Goal: Find specific page/section

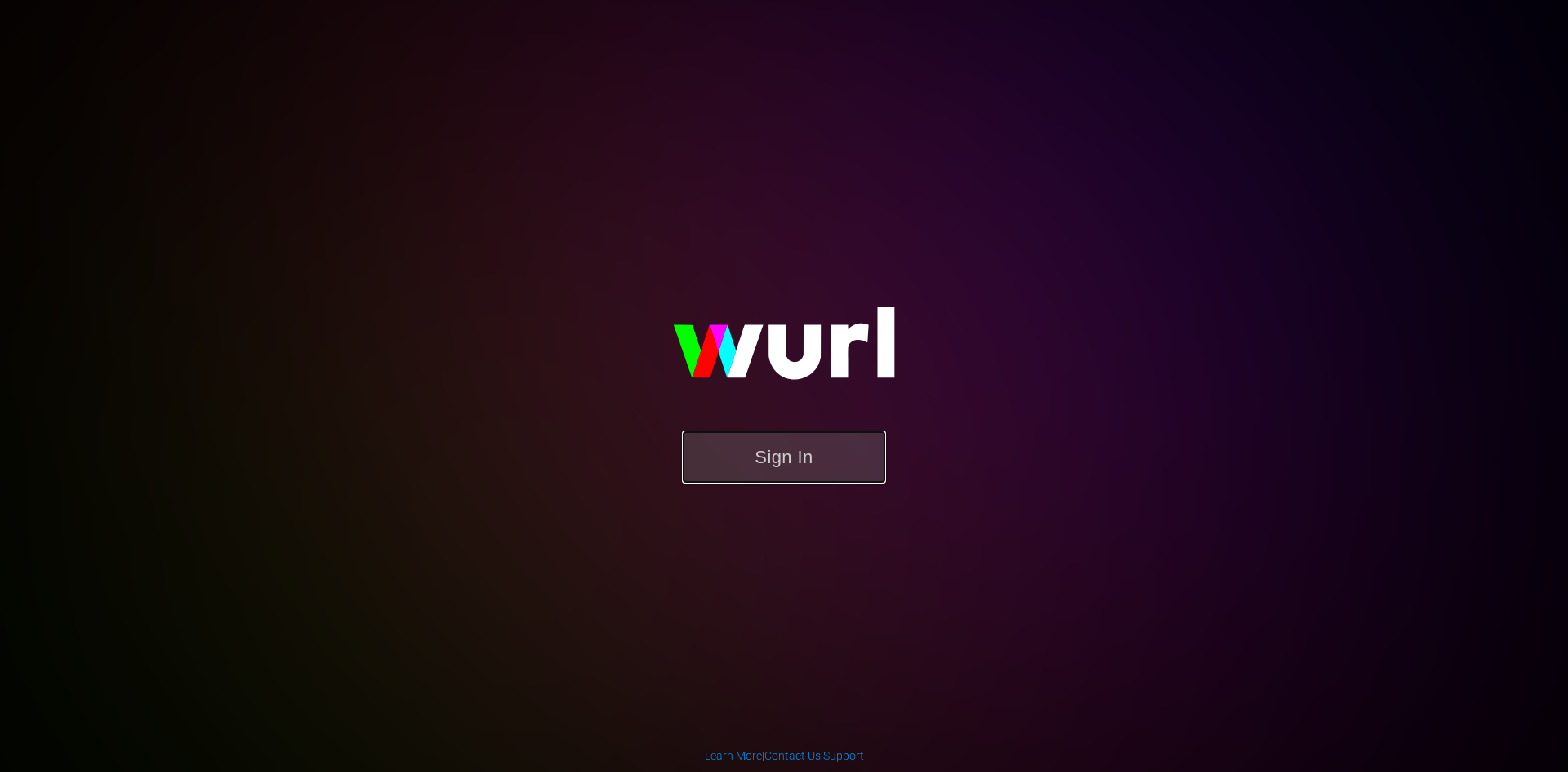
click at [741, 449] on button "Sign In" at bounding box center [784, 457] width 204 height 53
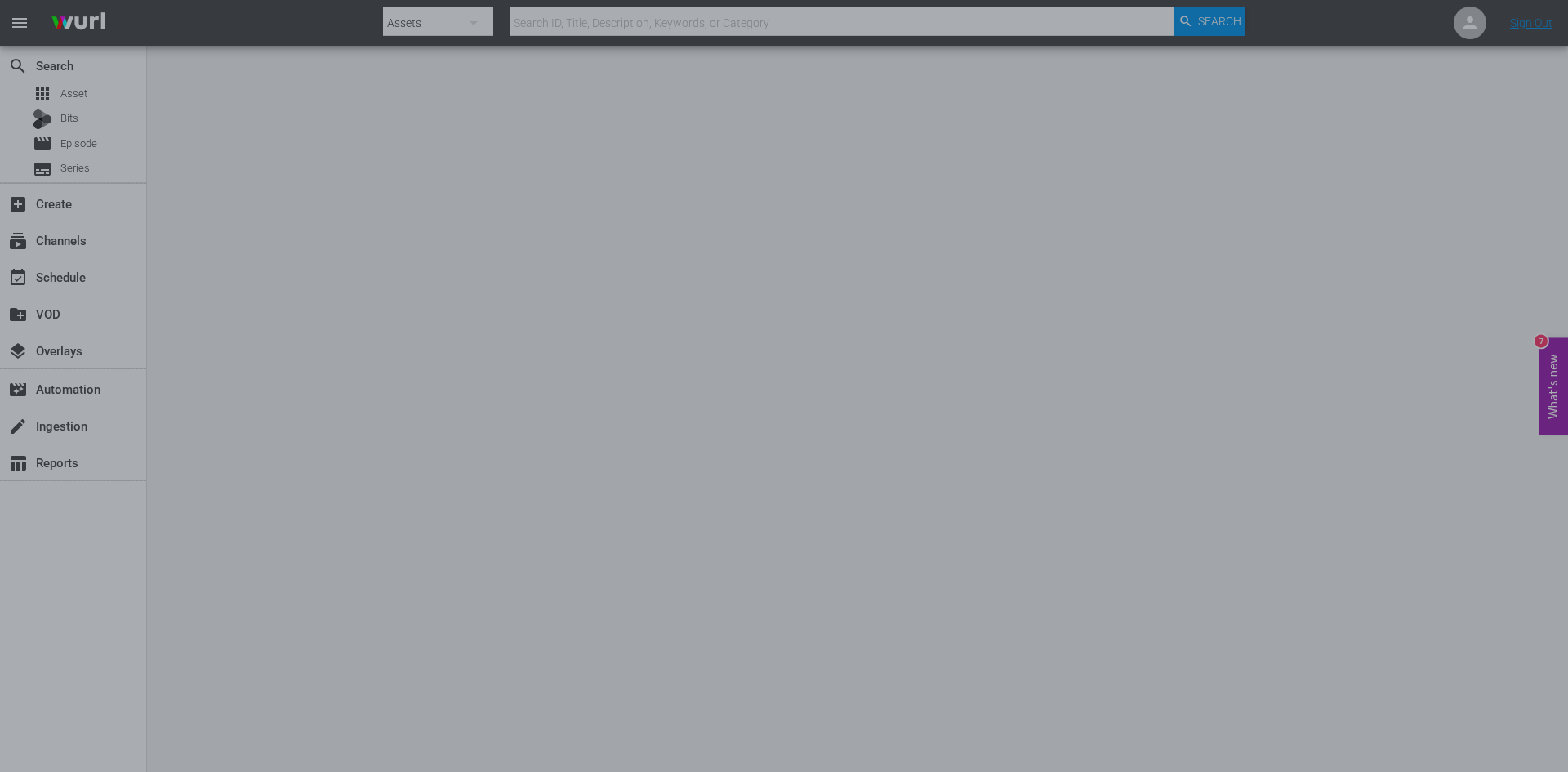
click at [362, 293] on div at bounding box center [784, 386] width 1568 height 772
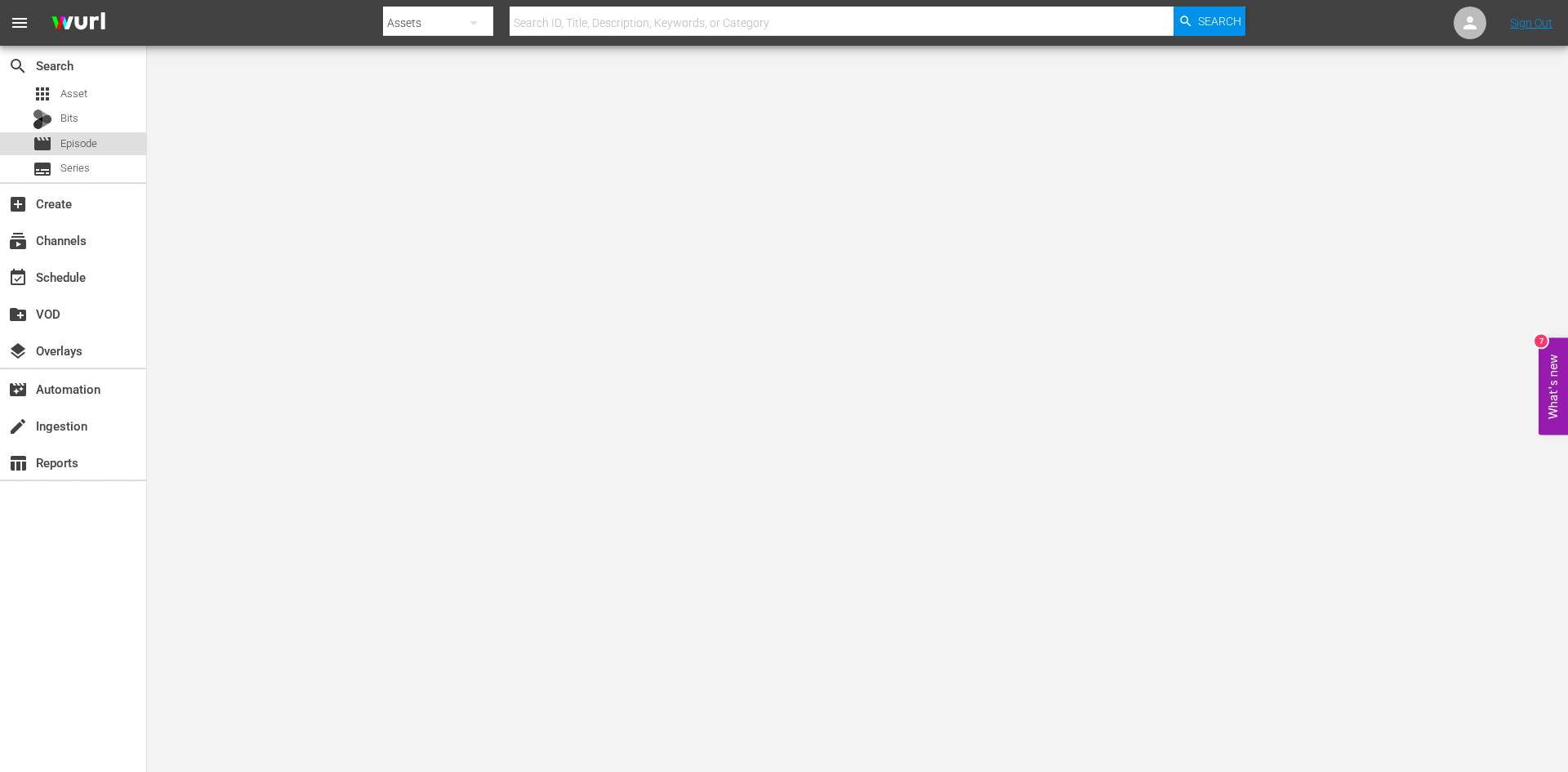
click at [90, 144] on span "Episode" at bounding box center [79, 144] width 37 height 16
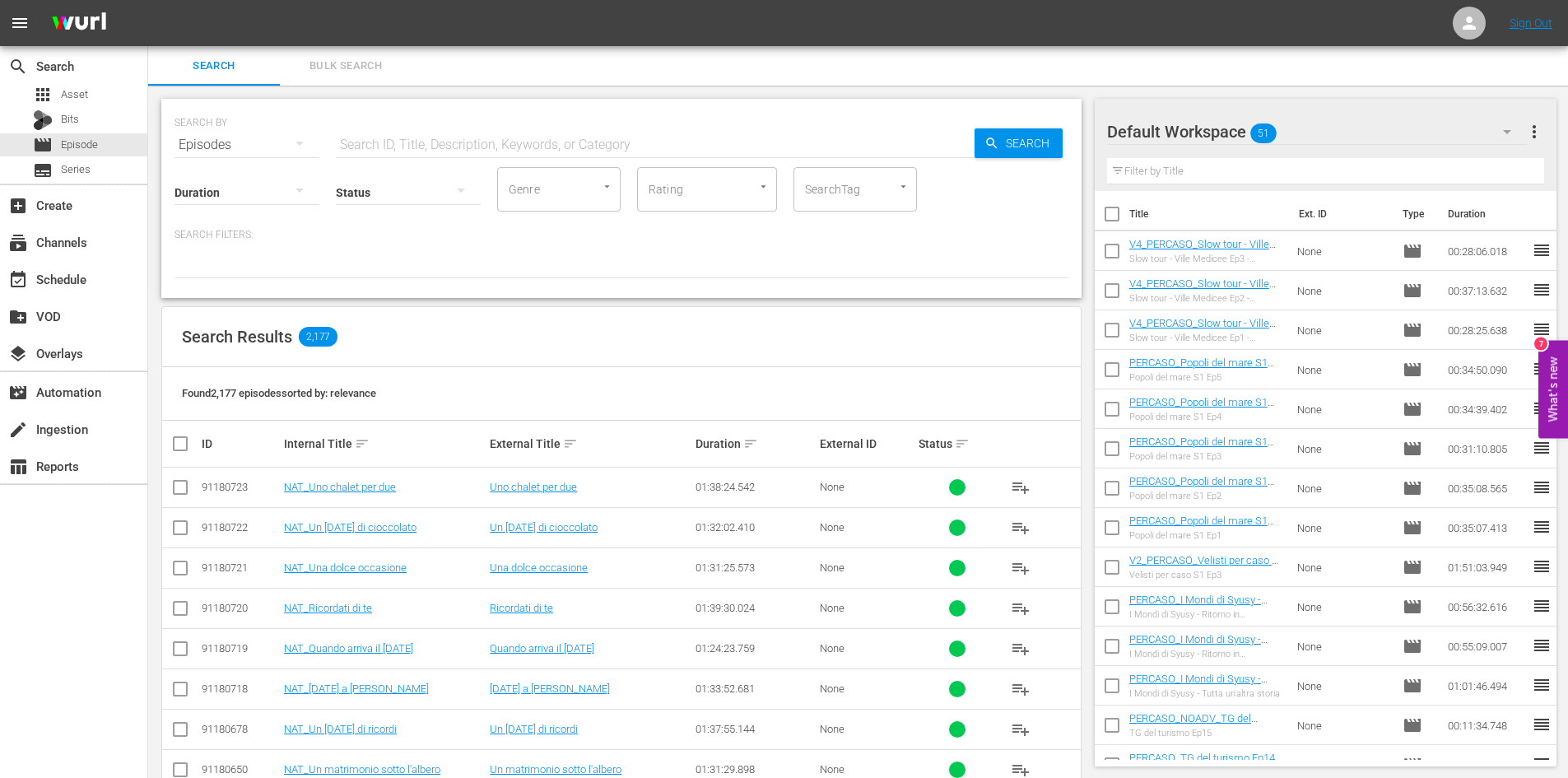
click at [400, 149] on input "text" at bounding box center [655, 145] width 639 height 40
type input "[GEOGRAPHIC_DATA]"
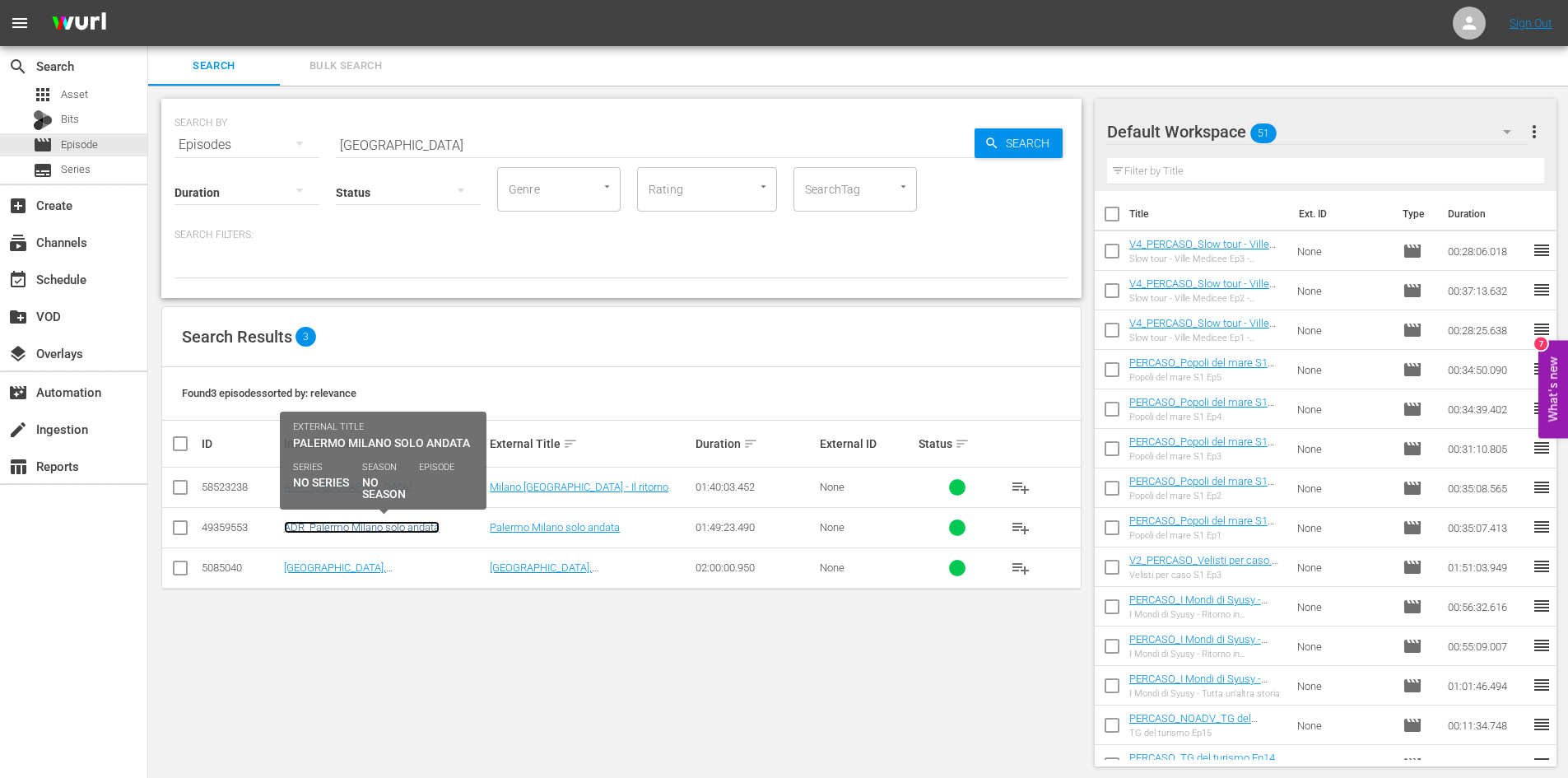
click at [400, 530] on link "ADR_Palermo Milano solo andata" at bounding box center [362, 527] width 156 height 12
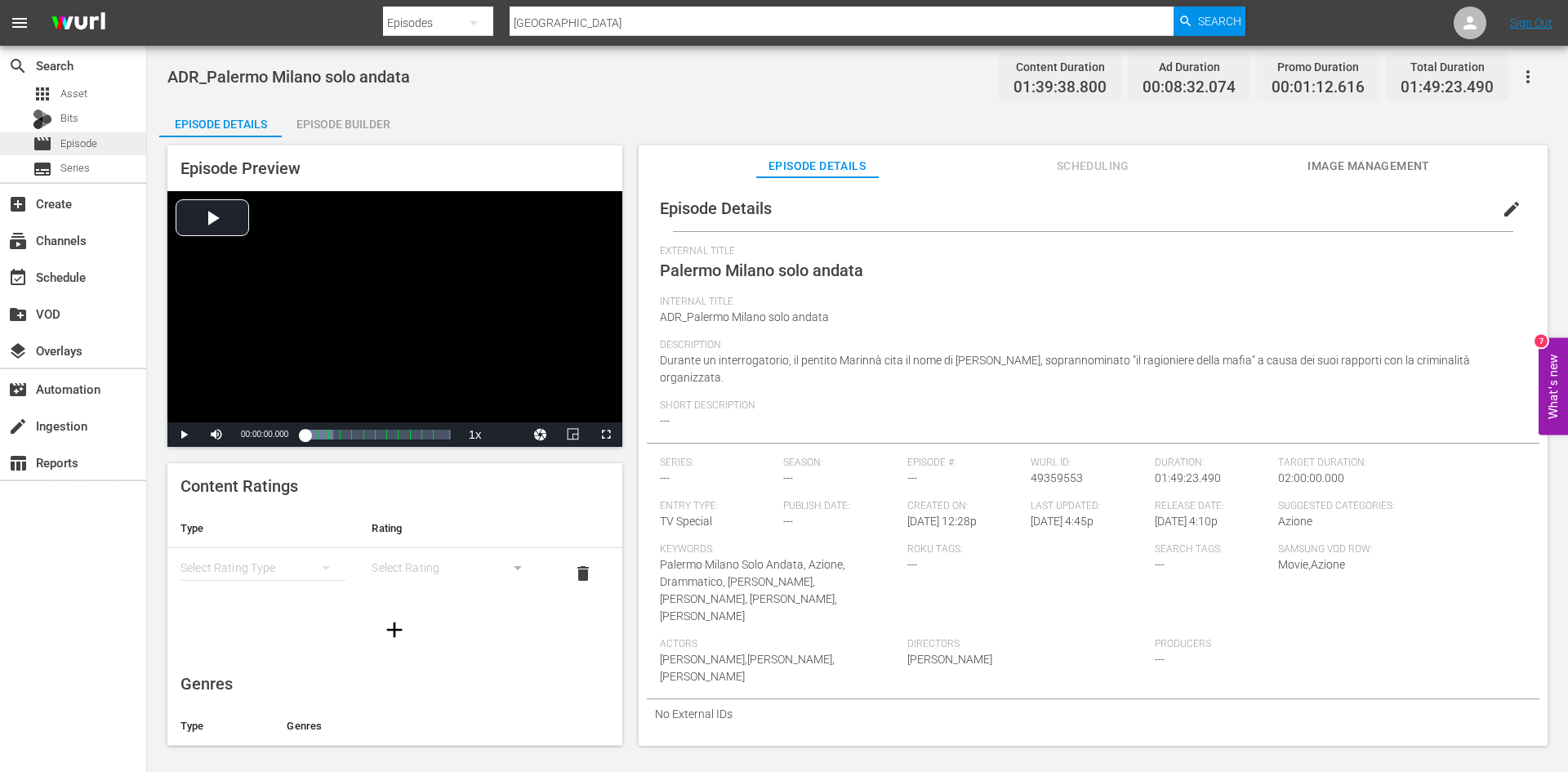
click at [95, 143] on span "Episode" at bounding box center [79, 144] width 37 height 16
